Goal: Task Accomplishment & Management: Use online tool/utility

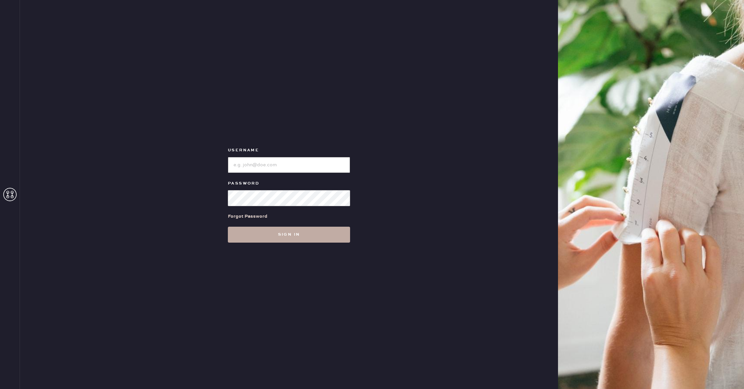
type input "reformationhenderson"
click at [289, 234] on button "Sign in" at bounding box center [289, 235] width 122 height 16
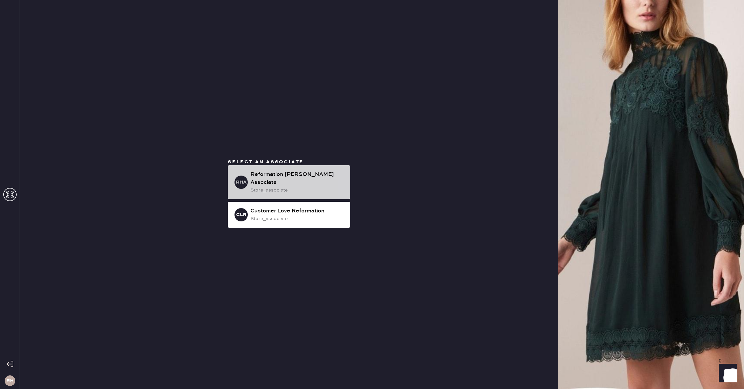
click at [284, 187] on div "store_associate" at bounding box center [297, 190] width 94 height 7
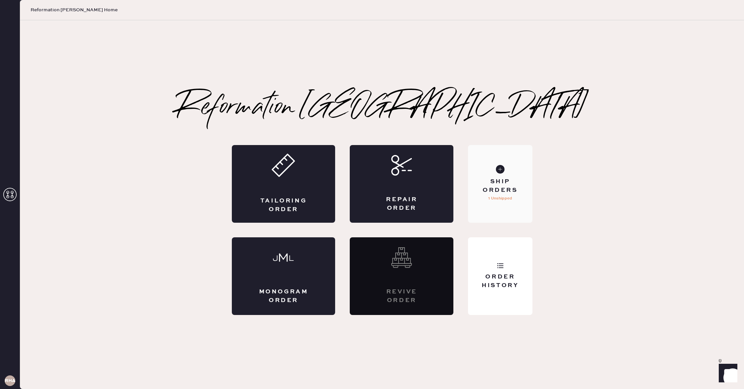
click at [491, 189] on div "Ship Orders" at bounding box center [499, 186] width 53 height 17
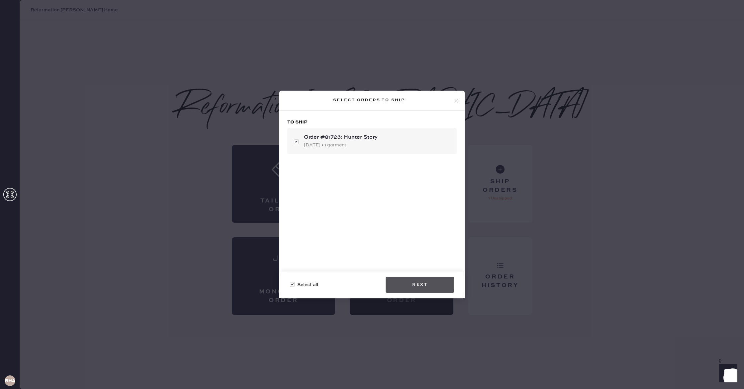
click at [433, 283] on button "Next" at bounding box center [420, 285] width 68 height 16
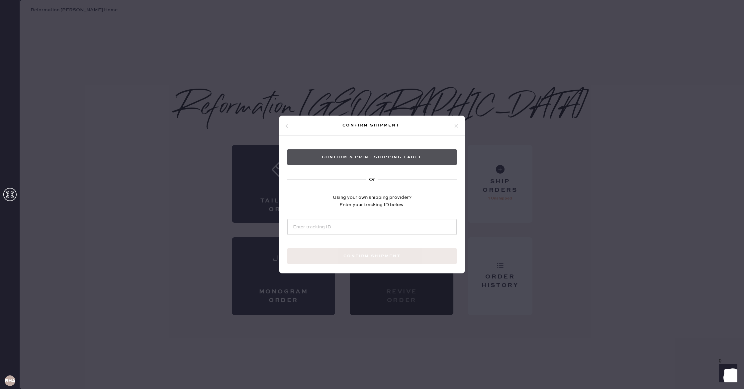
click at [326, 163] on button "Confirm & Print shipping label" at bounding box center [371, 157] width 169 height 16
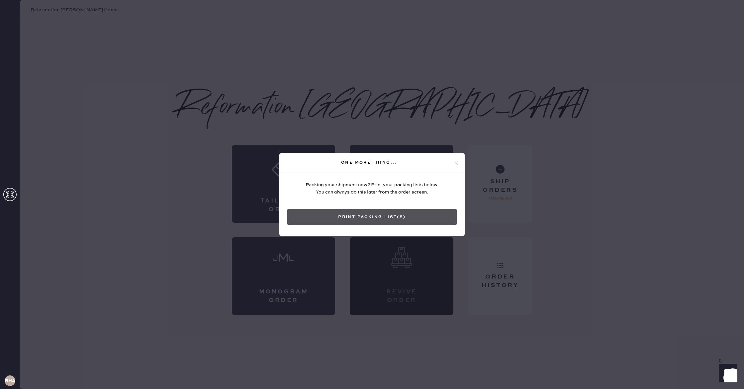
click at [384, 212] on button "Print Packing List(s)" at bounding box center [371, 217] width 169 height 16
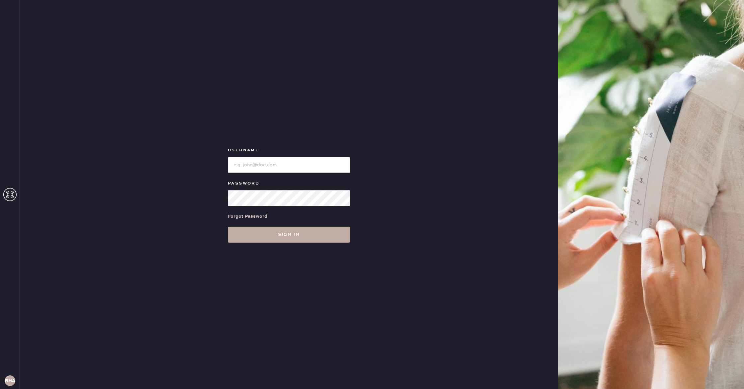
type input "reformationhenderson"
click at [299, 232] on button "Sign in" at bounding box center [289, 235] width 122 height 16
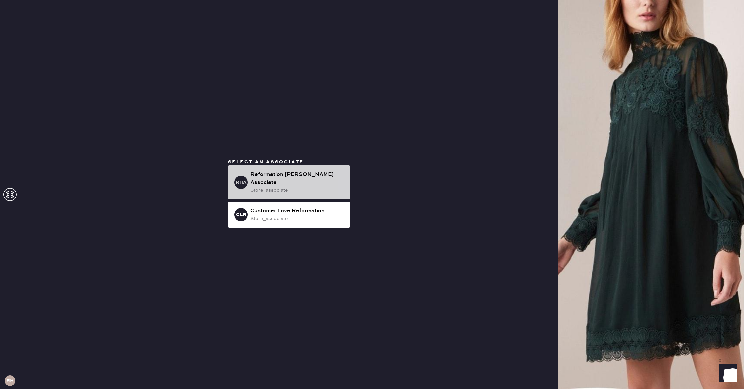
drag, startPoint x: 352, startPoint y: 190, endPoint x: 332, endPoint y: 187, distance: 21.1
click at [352, 190] on div "Select an associate RHA Reformation Henderson Associate store_associate CLR Cus…" at bounding box center [289, 195] width 133 height 72
click at [331, 187] on div "store_associate" at bounding box center [297, 190] width 94 height 7
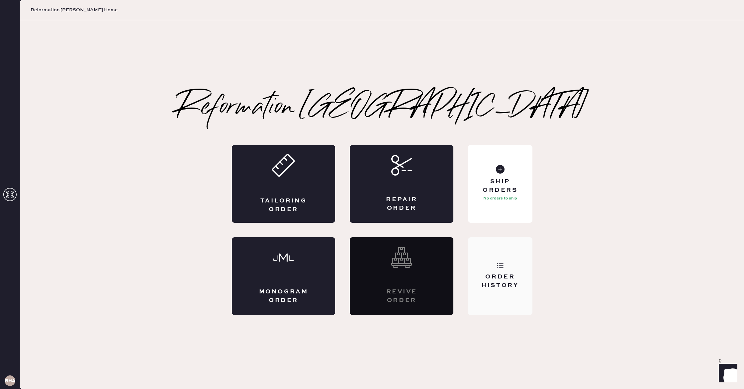
click at [496, 269] on div "Order History" at bounding box center [500, 277] width 64 height 78
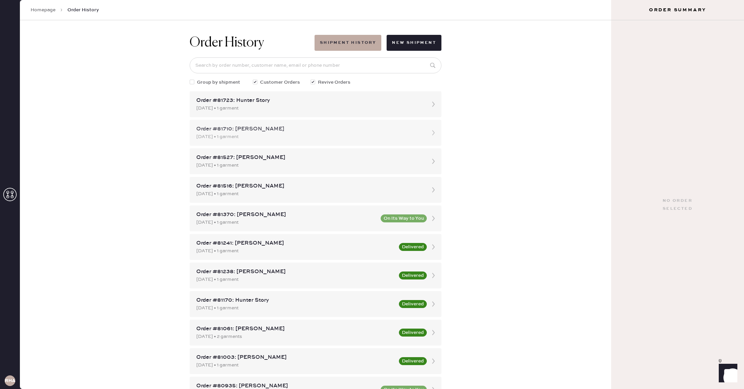
scroll to position [4, 0]
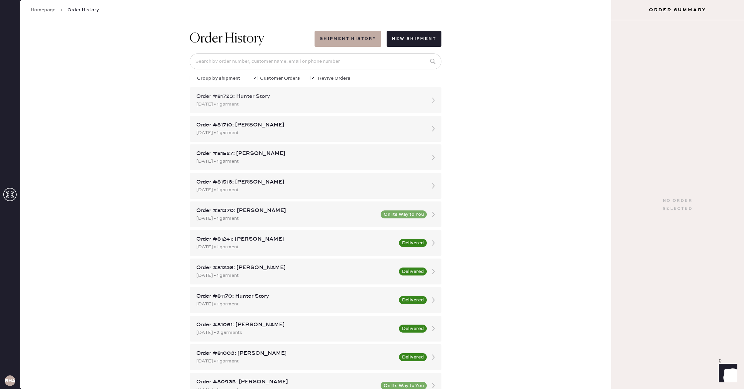
click at [270, 103] on div "[DATE] • 1 garment" at bounding box center [309, 104] width 227 height 7
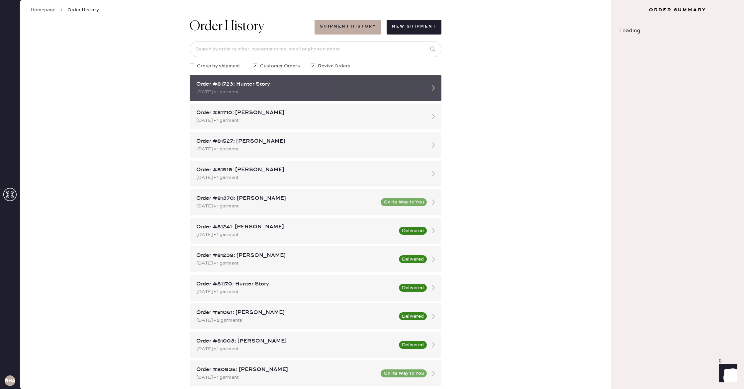
scroll to position [29, 0]
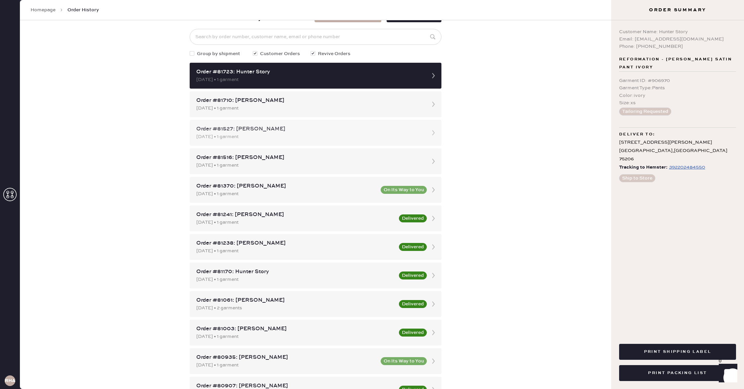
click at [340, 137] on div "08/09/2025 • 1 garment" at bounding box center [309, 136] width 227 height 7
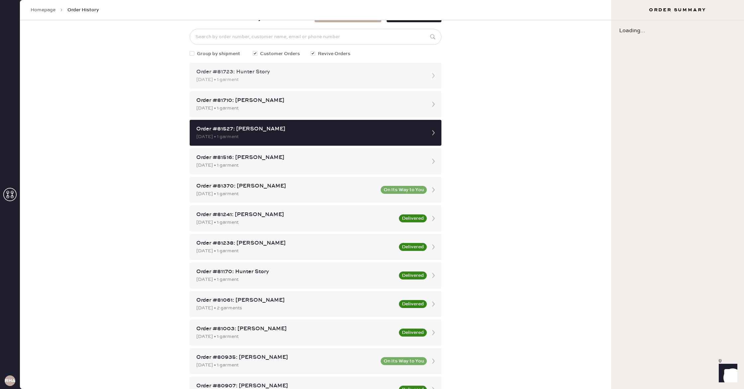
click at [322, 72] on div "Order #81723: Hunter Story" at bounding box center [309, 72] width 227 height 8
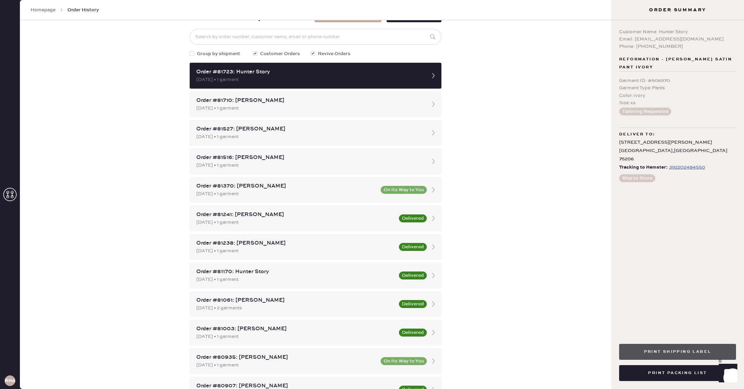
click at [666, 346] on button "Print Shipping Label" at bounding box center [677, 352] width 117 height 16
